Goal: Navigation & Orientation: Find specific page/section

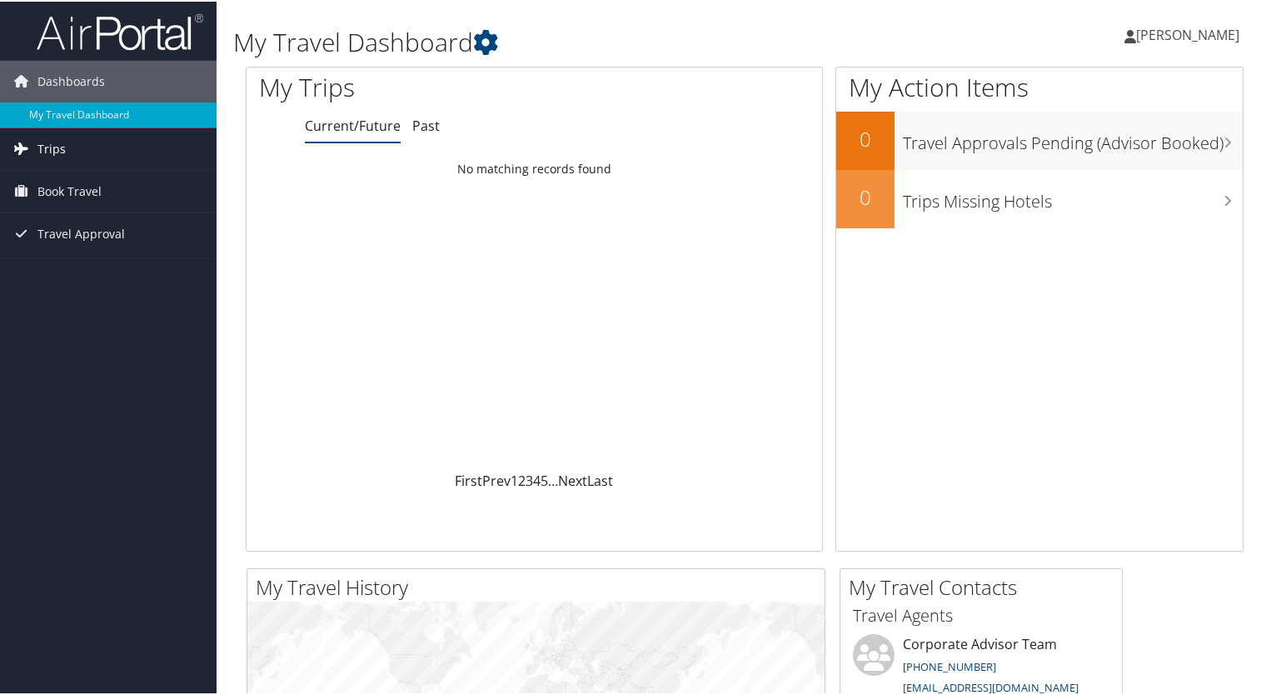
click at [77, 153] on link "Trips" at bounding box center [108, 148] width 217 height 42
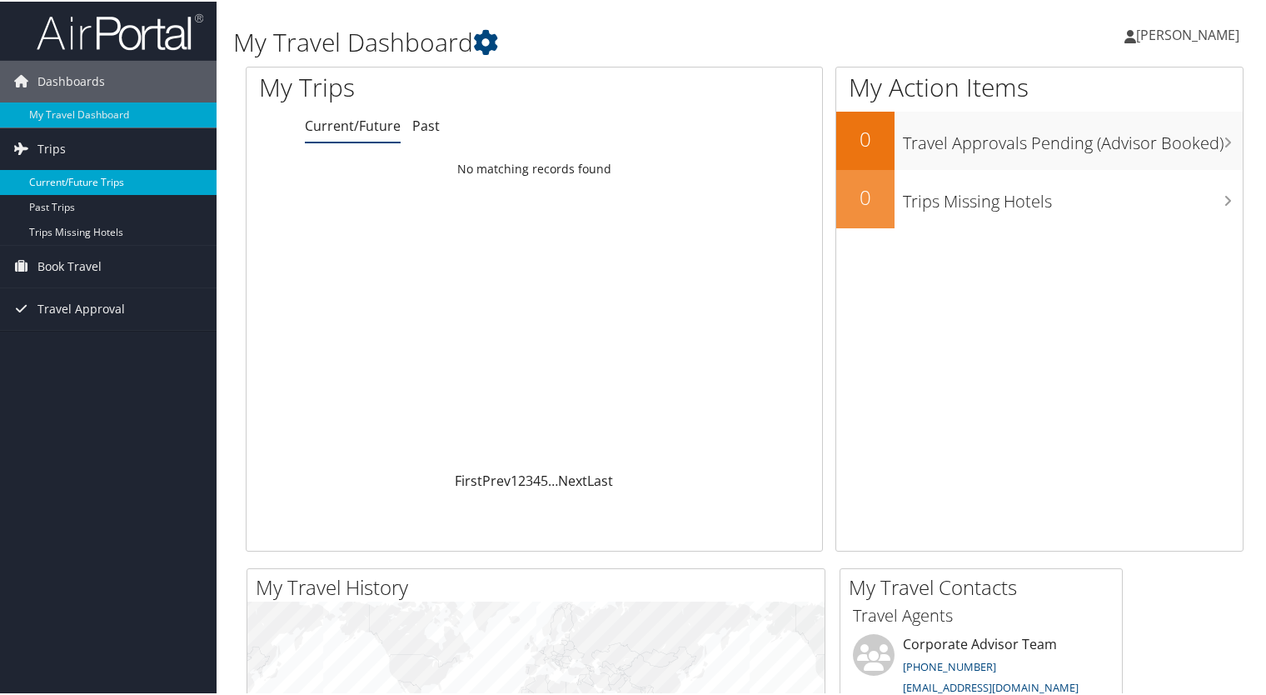
click at [72, 182] on link "Current/Future Trips" at bounding box center [108, 180] width 217 height 25
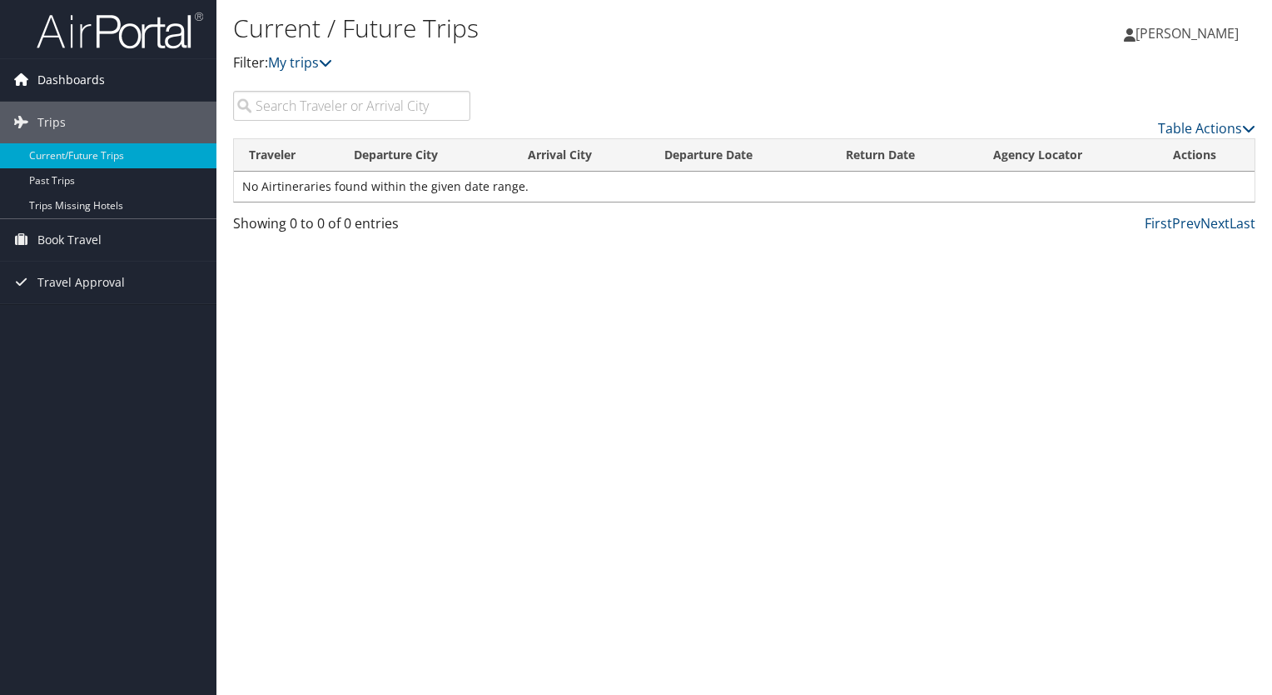
click at [112, 81] on link "Dashboards" at bounding box center [108, 80] width 217 height 42
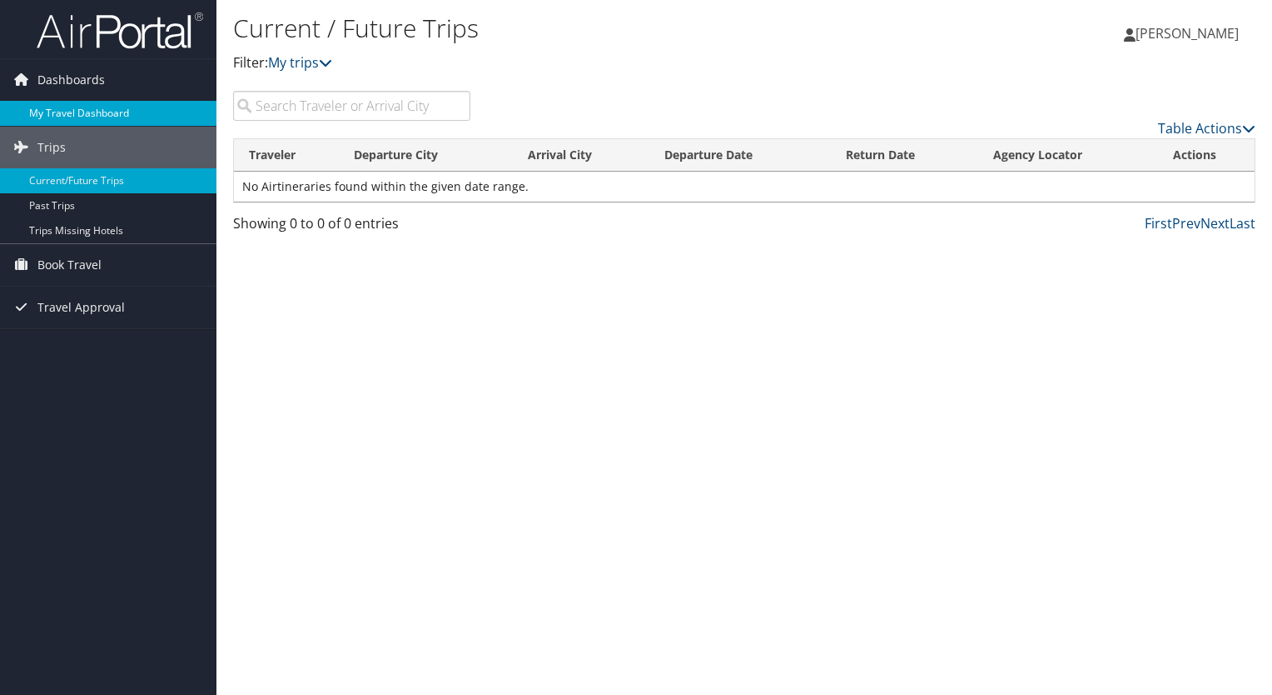
click at [58, 109] on link "My Travel Dashboard" at bounding box center [108, 113] width 217 height 25
